Goal: Task Accomplishment & Management: Manage account settings

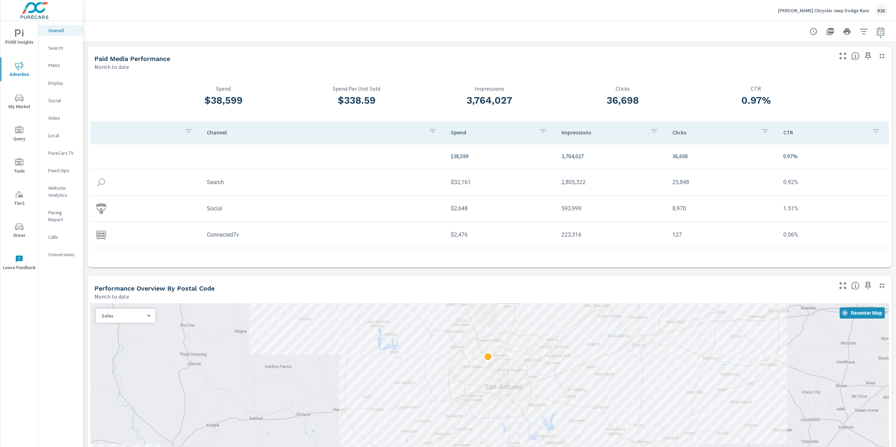
scroll to position [26, 0]
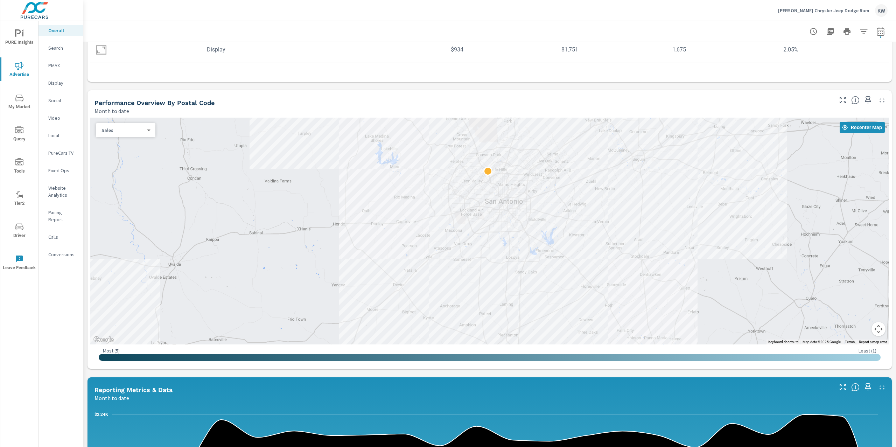
click at [819, 10] on p "[PERSON_NAME] Chrysler Jeep Dodge Ram" at bounding box center [823, 10] width 91 height 6
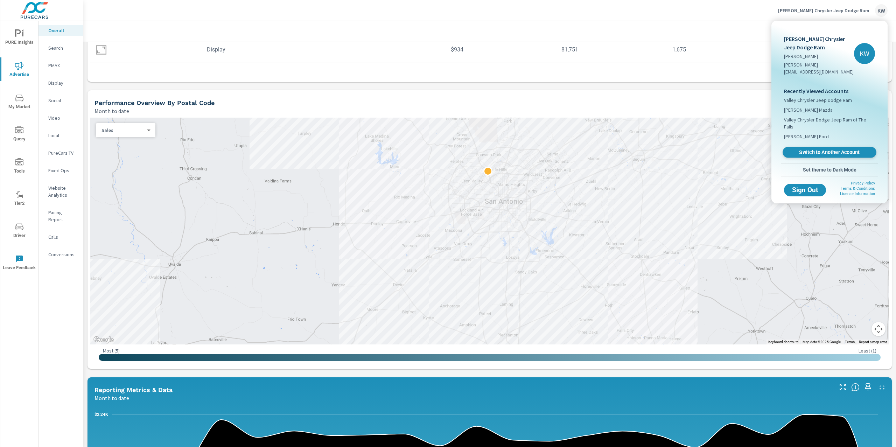
click at [830, 149] on span "Switch to Another Account" at bounding box center [829, 152] width 86 height 7
